Goal: Task Accomplishment & Management: Use online tool/utility

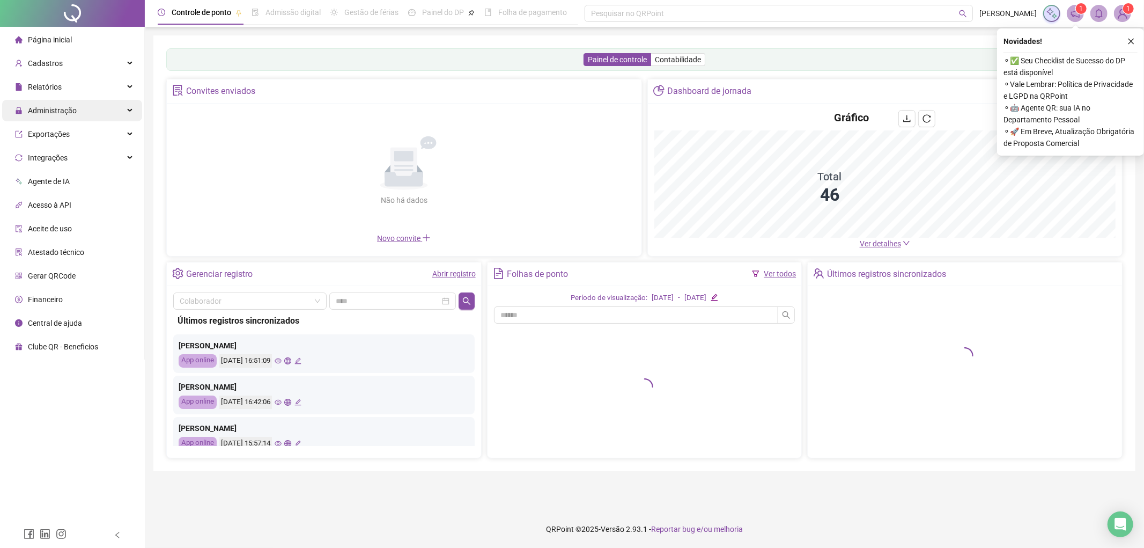
click at [119, 121] on div "Administração" at bounding box center [72, 110] width 140 height 21
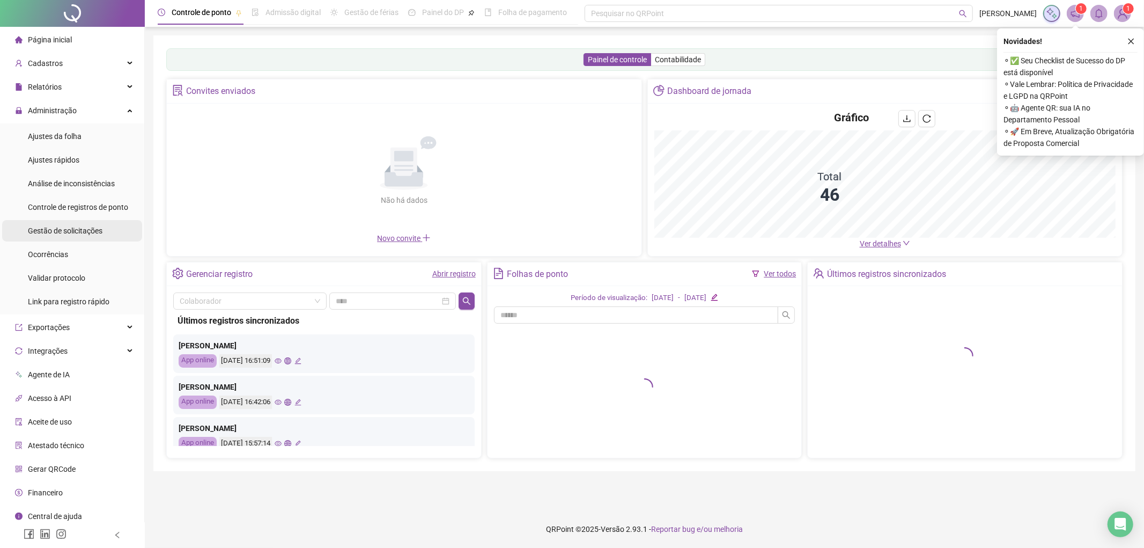
click at [122, 223] on li "Gestão de solicitações" at bounding box center [72, 230] width 140 height 21
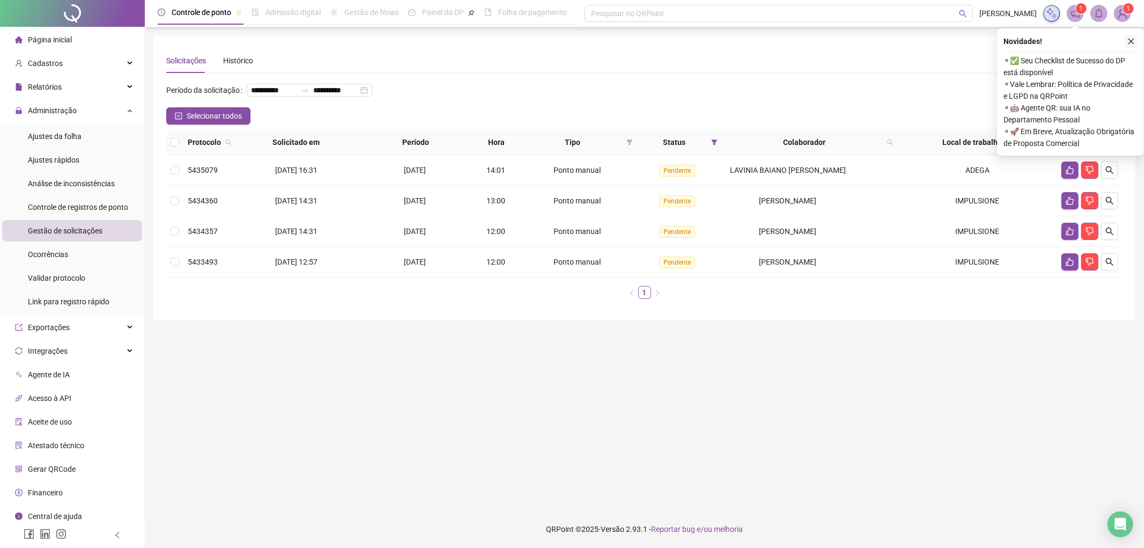
click at [1135, 41] on button "button" at bounding box center [1131, 41] width 13 height 13
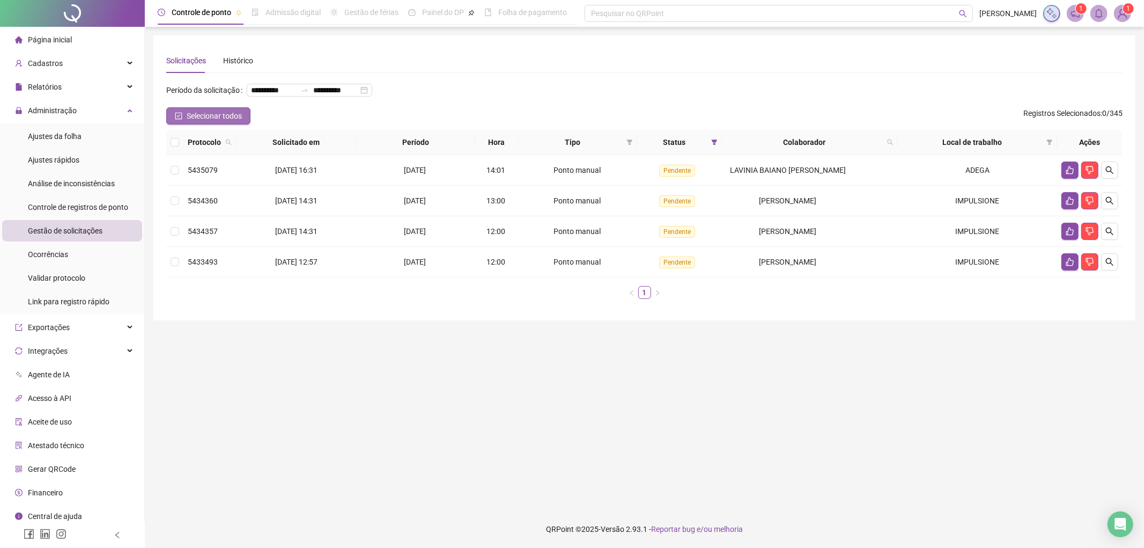
drag, startPoint x: 218, startPoint y: 115, endPoint x: 194, endPoint y: 121, distance: 25.4
click at [218, 114] on span "Selecionar todos" at bounding box center [214, 116] width 55 height 12
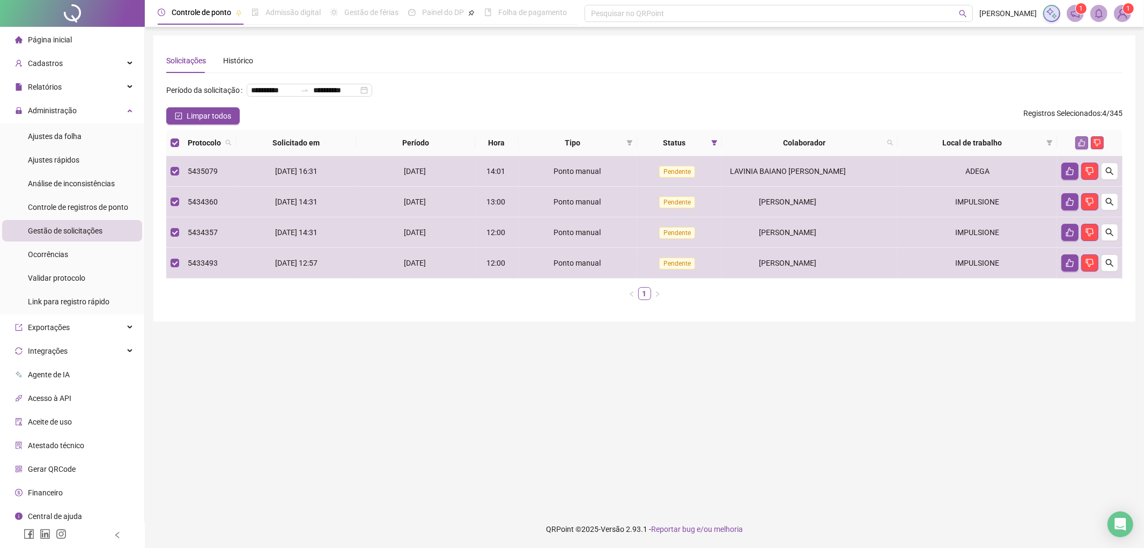
click at [1077, 146] on button "button" at bounding box center [1082, 142] width 13 height 13
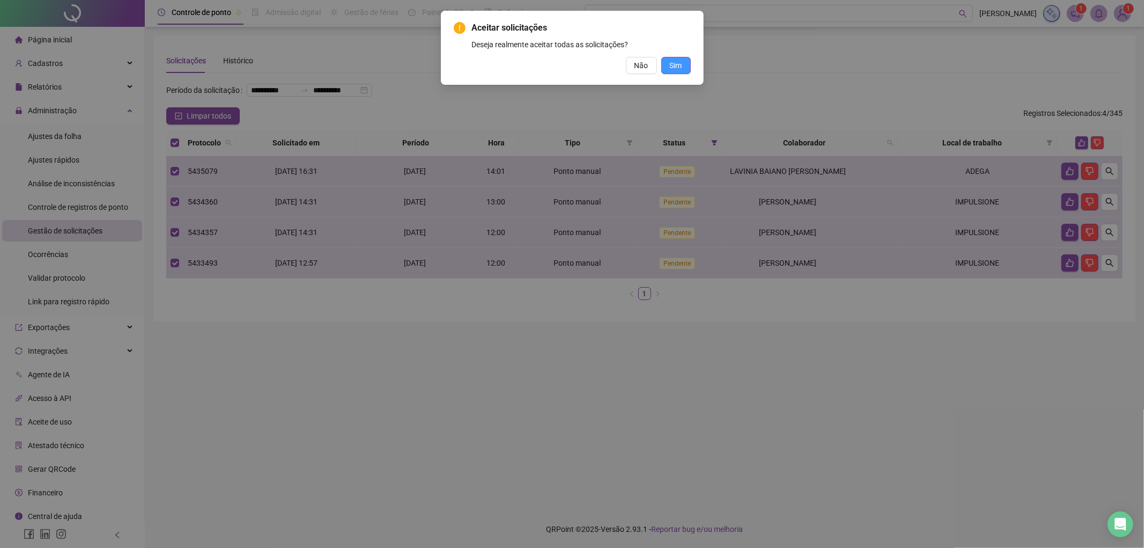
click at [689, 71] on button "Sim" at bounding box center [676, 65] width 30 height 17
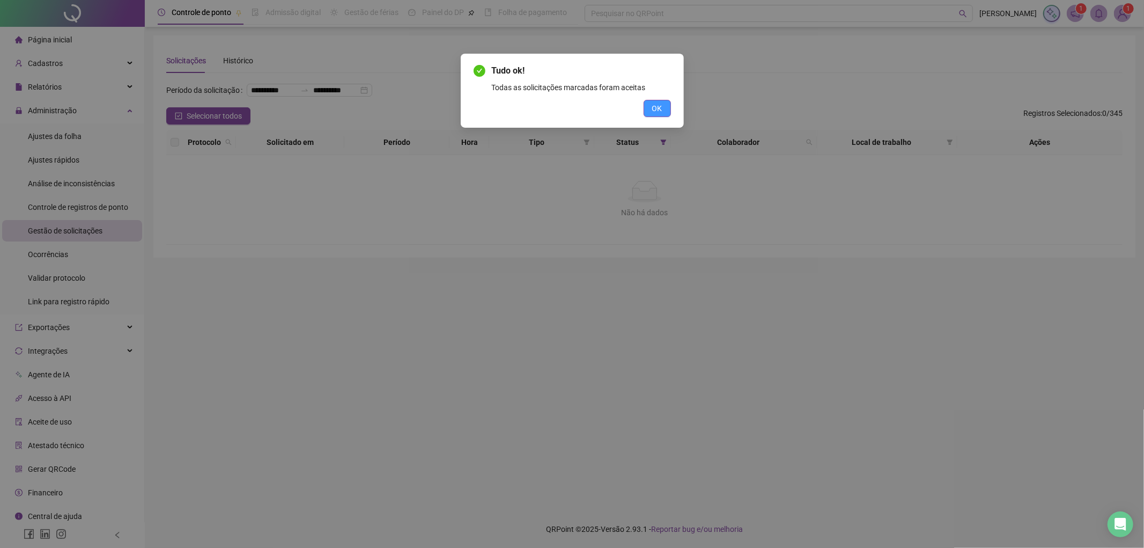
click at [663, 104] on button "OK" at bounding box center [657, 108] width 27 height 17
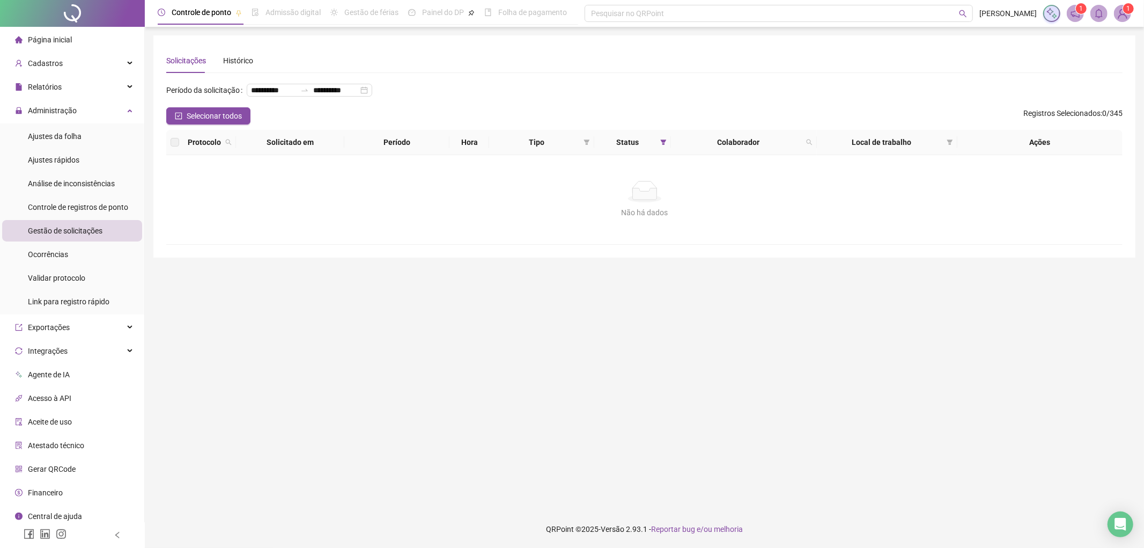
click at [569, 338] on main "**********" at bounding box center [644, 268] width 982 height 466
